Goal: Task Accomplishment & Management: Use online tool/utility

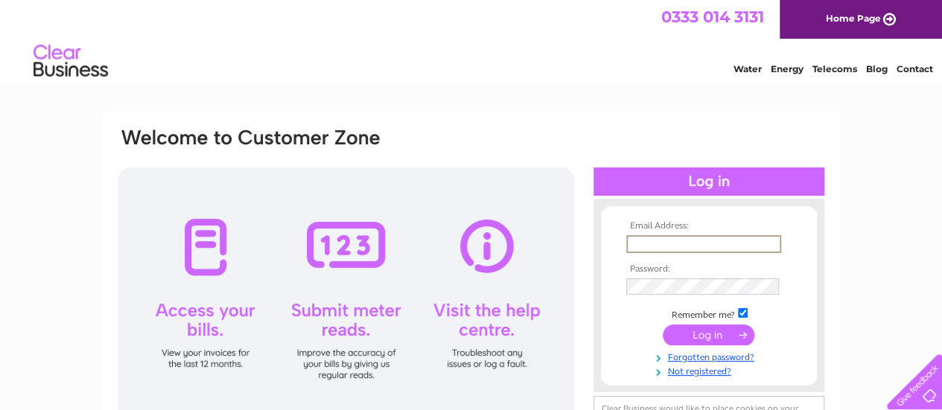
click at [694, 237] on input "text" at bounding box center [703, 244] width 155 height 18
type input "[EMAIL_ADDRESS][DOMAIN_NAME]"
click at [721, 336] on input "submit" at bounding box center [708, 333] width 92 height 21
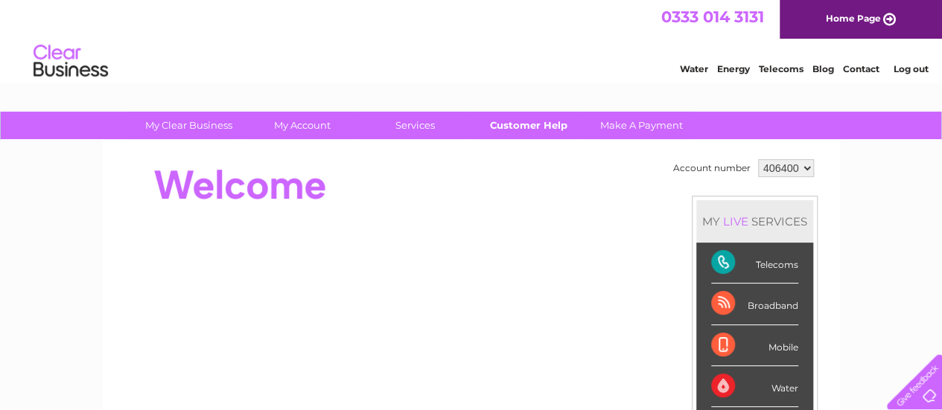
click at [520, 124] on link "Customer Help" at bounding box center [528, 126] width 123 height 28
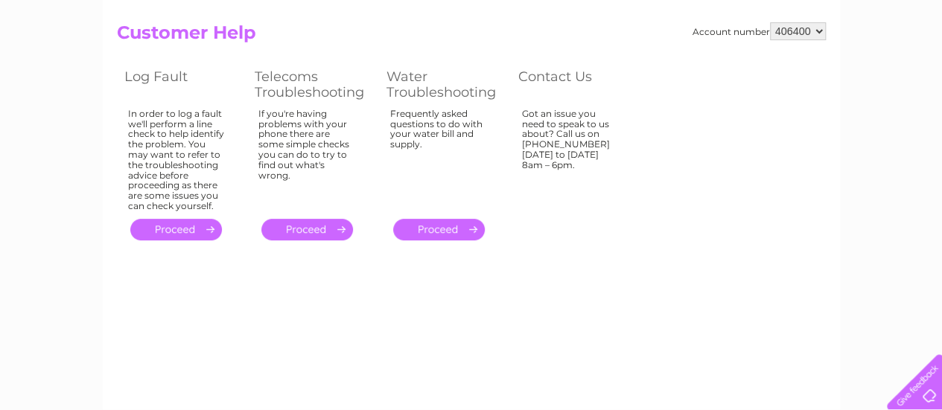
scroll to position [149, 0]
click at [176, 227] on link "." at bounding box center [176, 229] width 92 height 22
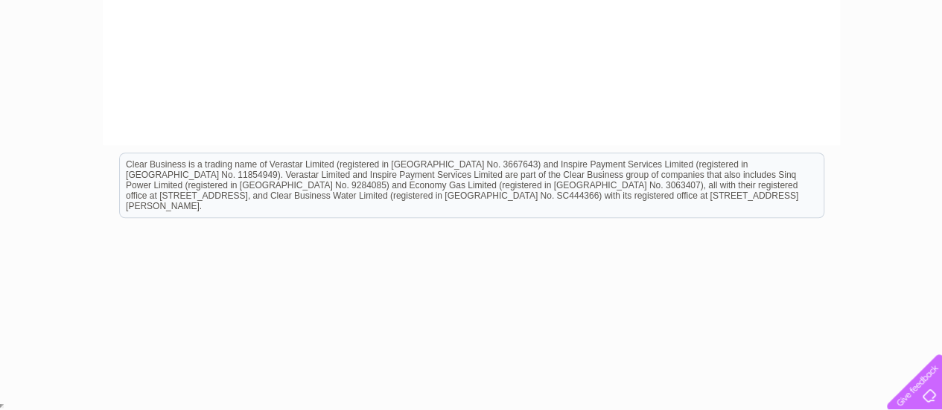
scroll to position [189, 0]
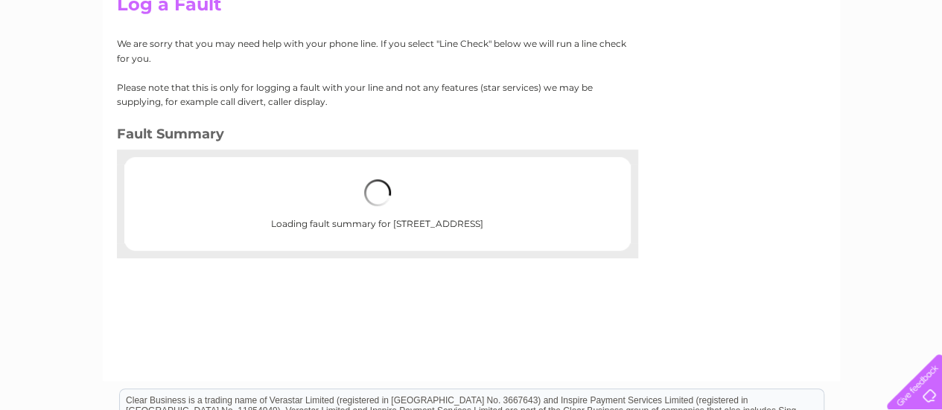
scroll to position [149, 0]
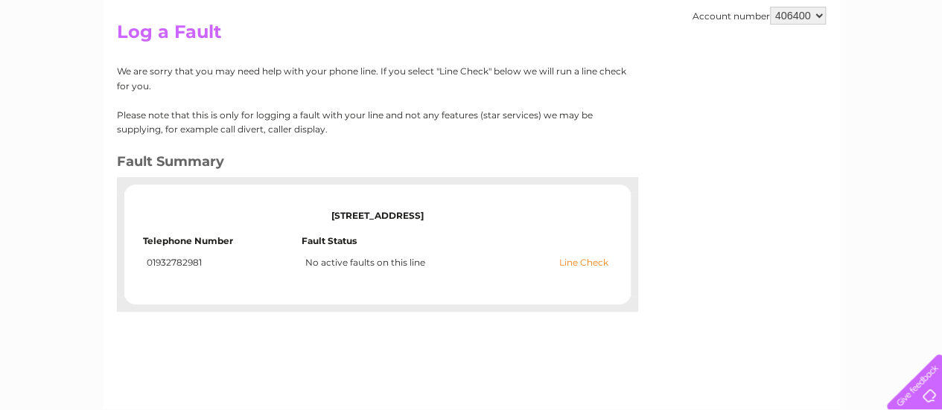
click at [572, 263] on link "Line Check" at bounding box center [583, 263] width 49 height 10
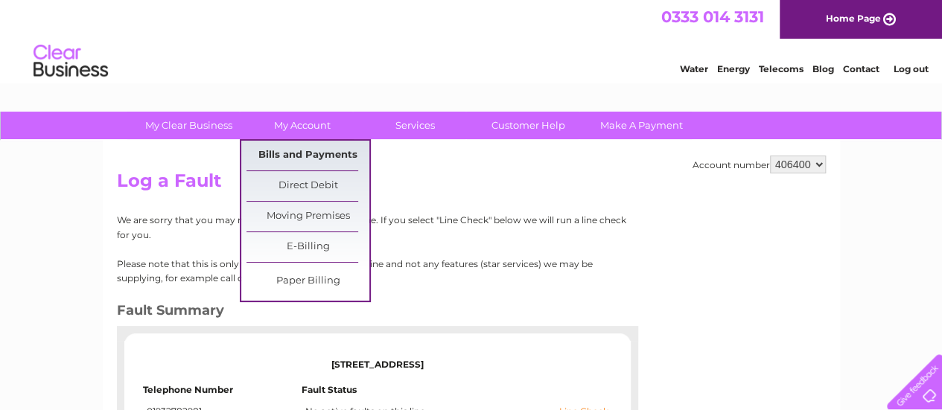
click at [275, 153] on link "Bills and Payments" at bounding box center [307, 156] width 123 height 30
click at [275, 151] on link "Bills and Payments" at bounding box center [307, 156] width 123 height 30
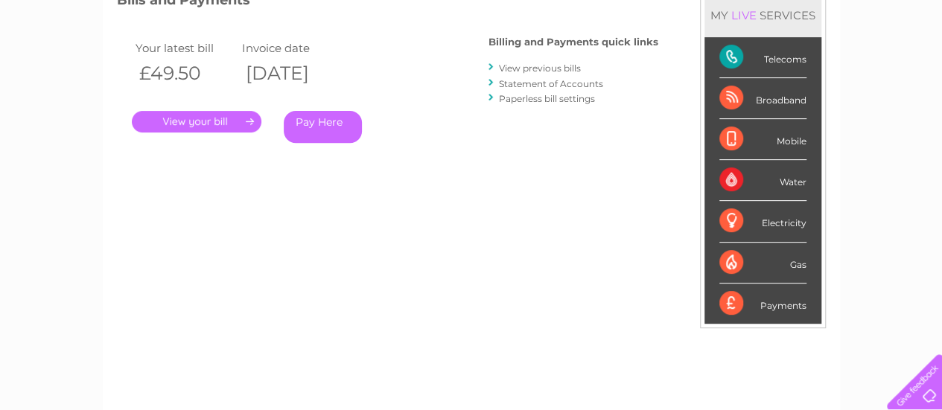
click at [240, 121] on link "." at bounding box center [197, 122] width 130 height 22
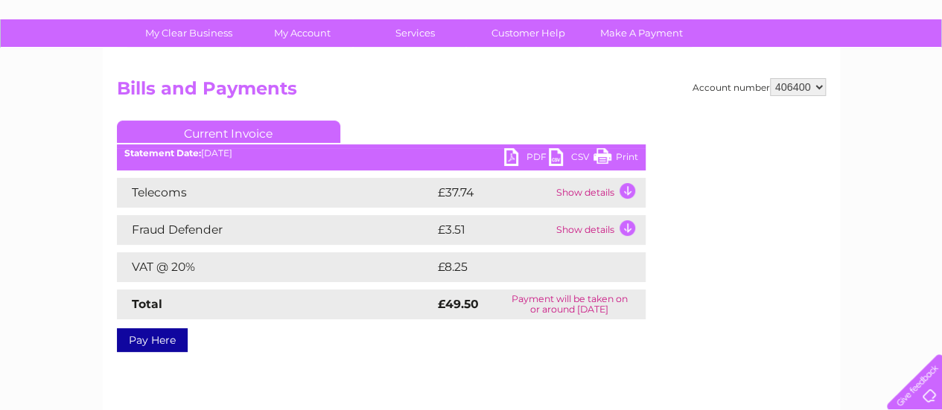
scroll to position [74, 0]
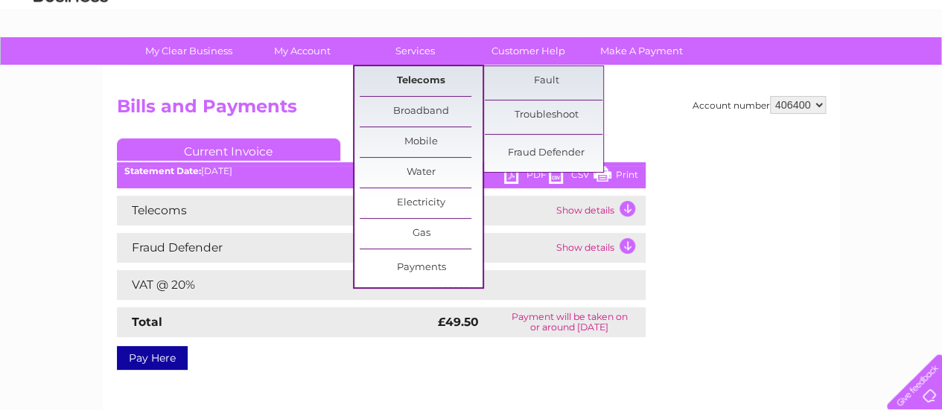
click at [414, 75] on link "Telecoms" at bounding box center [421, 81] width 123 height 30
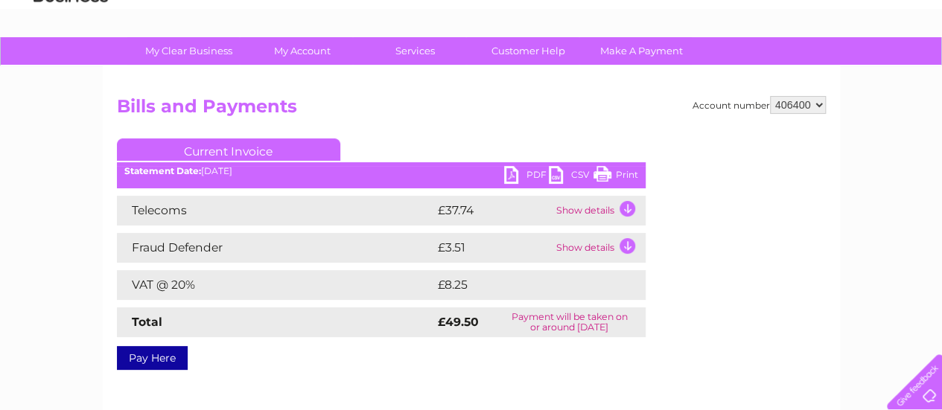
click at [520, 172] on link "PDF" at bounding box center [526, 177] width 45 height 22
click at [517, 173] on link "PDF" at bounding box center [526, 177] width 45 height 22
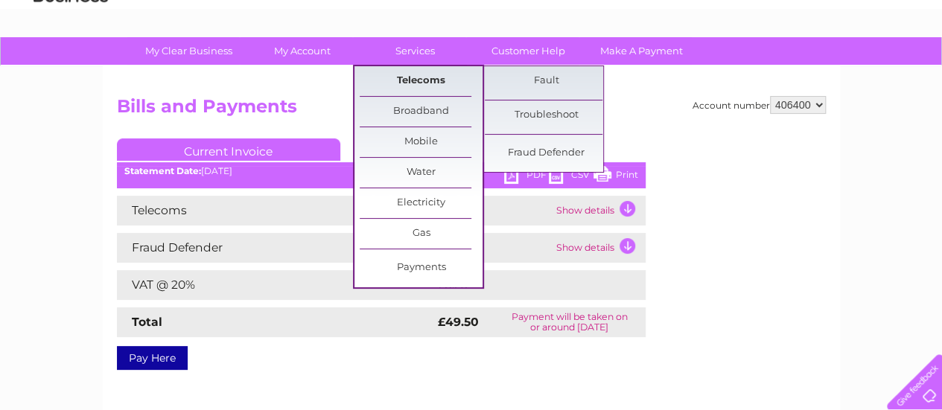
click at [421, 81] on link "Telecoms" at bounding box center [421, 81] width 123 height 30
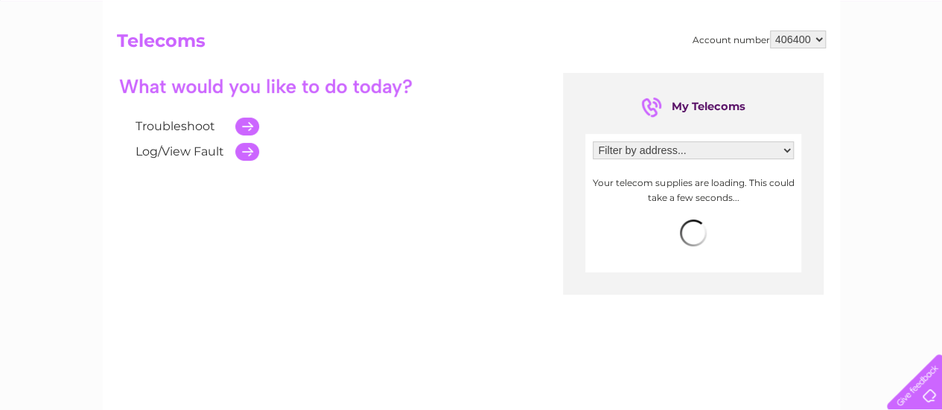
scroll to position [149, 0]
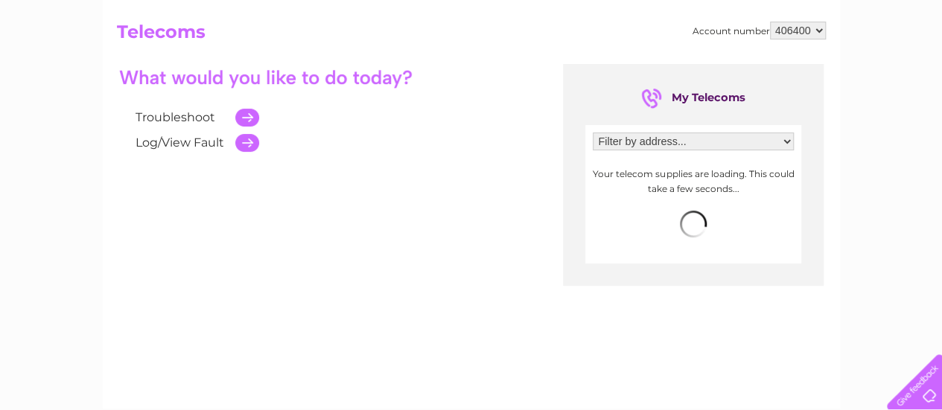
click at [709, 142] on select "Filter by address... 63 Staines Road East, Sunbury On Thames, Middlesex, TW16 5…" at bounding box center [693, 141] width 201 height 18
select select "1531462"
click at [593, 132] on select "Filter by address... 63 Staines Road East, Sunbury On Thames, Middlesex, TW16 5…" at bounding box center [693, 141] width 201 height 18
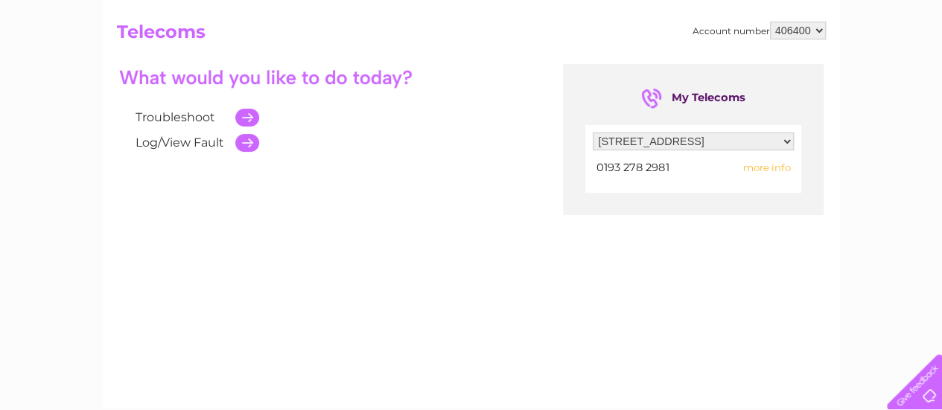
click at [767, 167] on span "more info" at bounding box center [766, 168] width 48 height 12
click at [765, 167] on span "more info" at bounding box center [766, 168] width 48 height 12
click at [761, 163] on span "more info" at bounding box center [766, 168] width 48 height 12
click at [761, 169] on span "more info" at bounding box center [766, 168] width 48 height 12
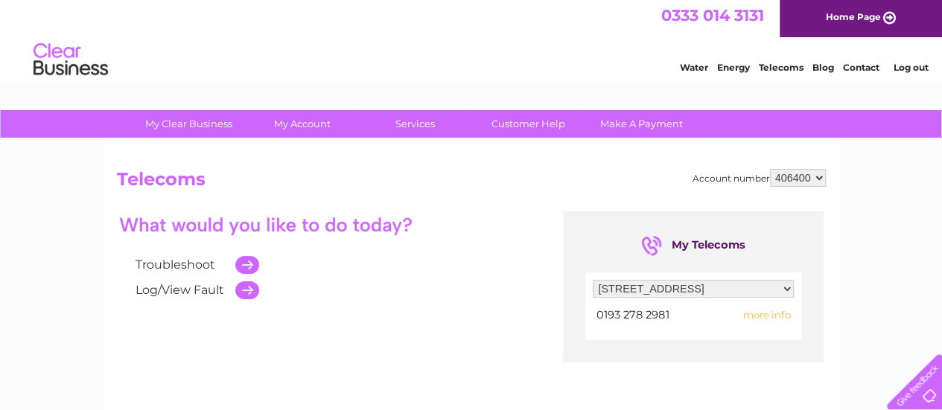
scroll to position [0, 0]
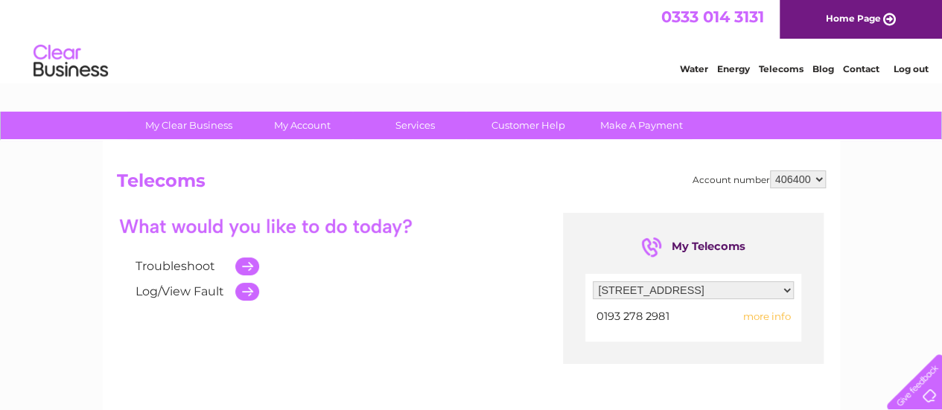
click at [785, 315] on span "more info" at bounding box center [766, 316] width 48 height 12
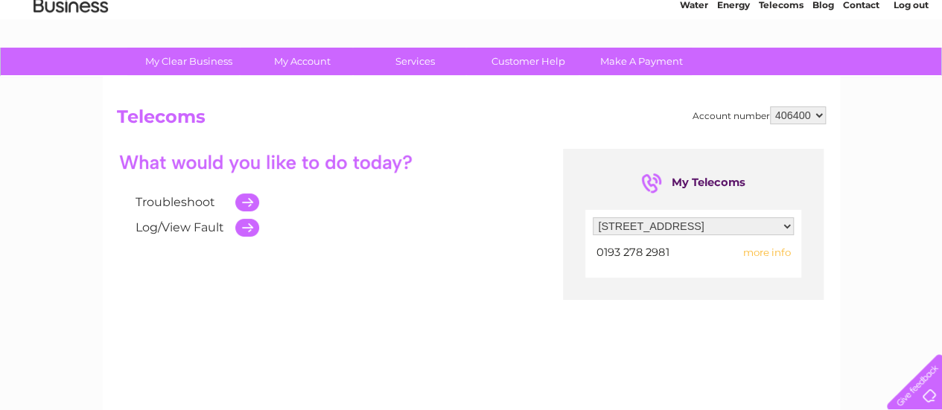
scroll to position [149, 0]
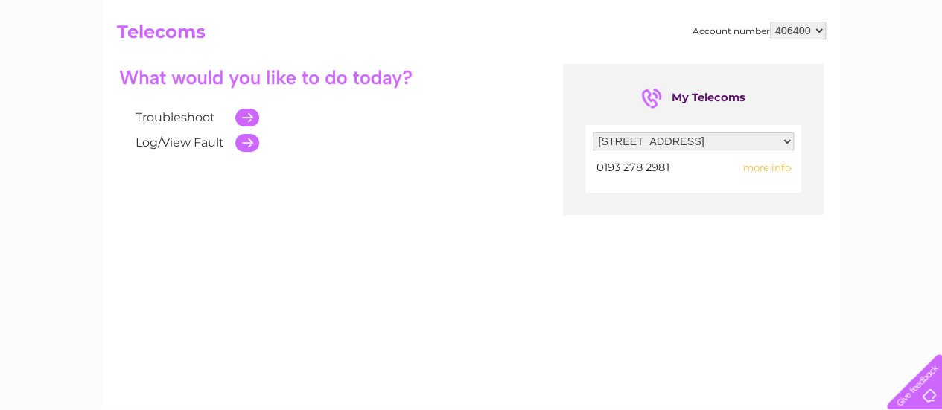
click at [771, 167] on span "more info" at bounding box center [766, 168] width 48 height 12
click at [758, 167] on span "more info" at bounding box center [766, 168] width 48 height 12
click at [651, 168] on span "0193 278 2981" at bounding box center [632, 167] width 72 height 13
click at [774, 169] on span "more info" at bounding box center [766, 168] width 48 height 12
click at [770, 167] on span "more info" at bounding box center [766, 168] width 48 height 12
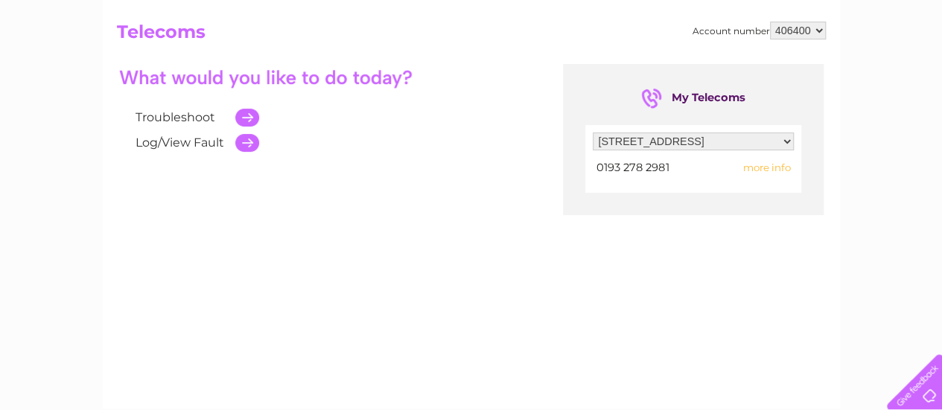
click at [234, 141] on td at bounding box center [243, 142] width 31 height 25
click at [246, 142] on td at bounding box center [243, 142] width 31 height 25
click at [202, 142] on link "Log/View Fault" at bounding box center [179, 142] width 89 height 14
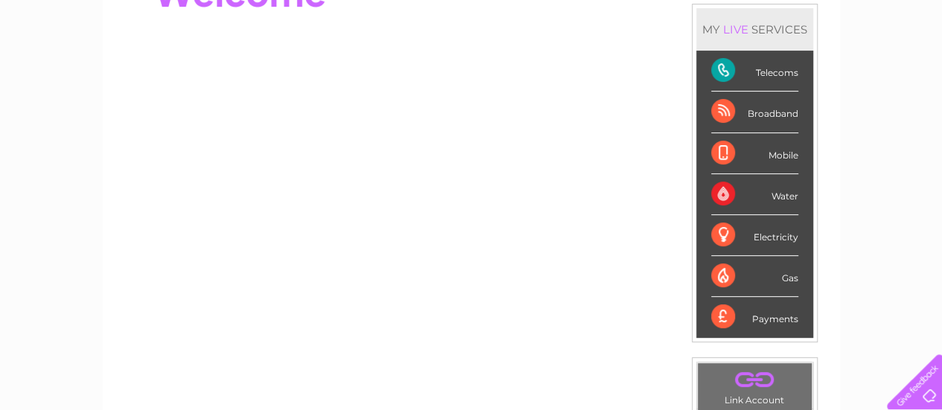
scroll to position [173, 0]
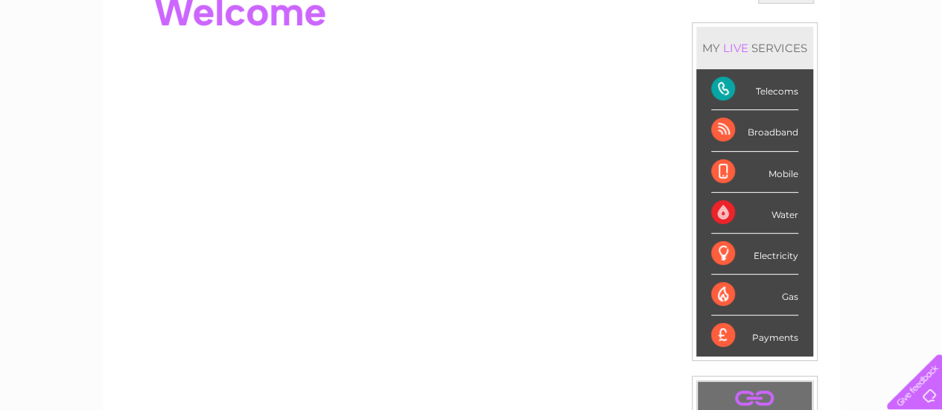
click at [719, 87] on div "Telecoms" at bounding box center [754, 89] width 87 height 41
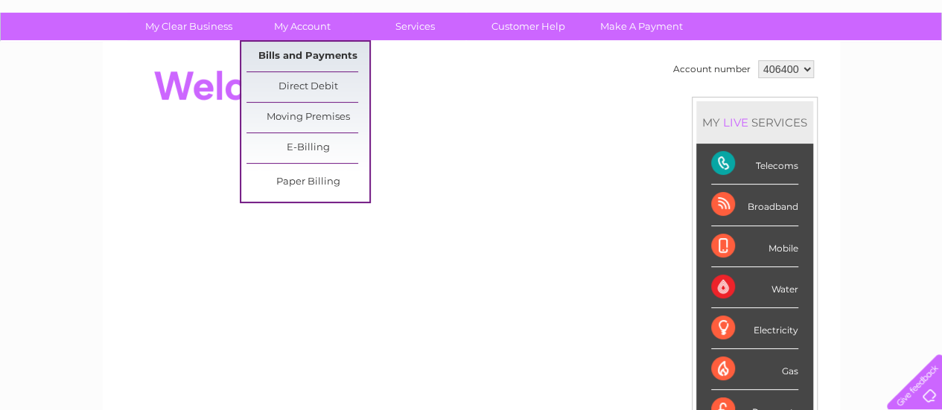
click at [310, 51] on link "Bills and Payments" at bounding box center [307, 57] width 123 height 30
